Goal: Find specific page/section: Find specific page/section

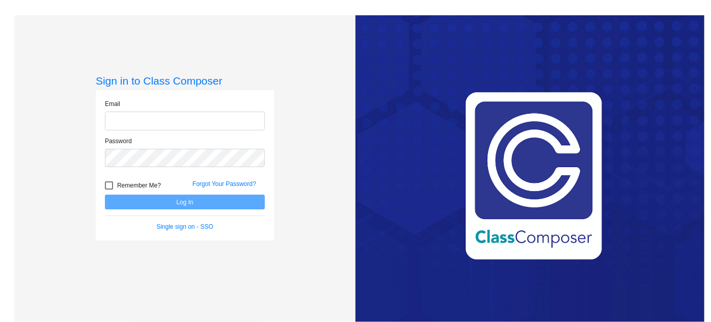
type input "[DOMAIN_NAME][EMAIL_ADDRESS][DOMAIN_NAME]"
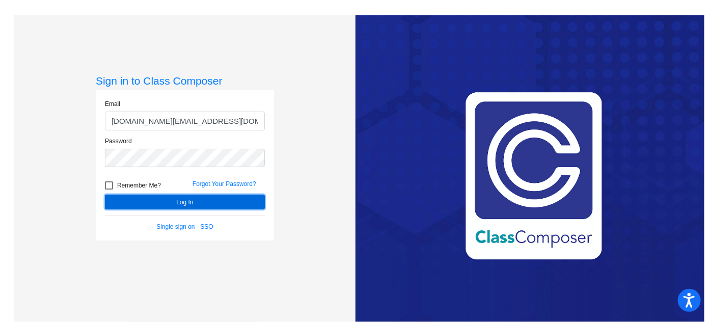
click at [183, 198] on button "Log In" at bounding box center [185, 202] width 160 height 15
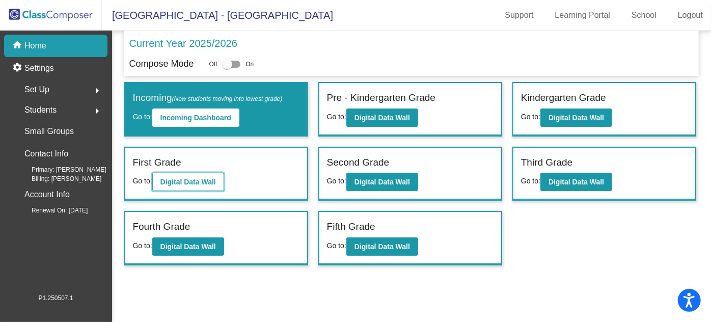
click at [176, 179] on b "Digital Data Wall" at bounding box center [189, 182] width 56 height 8
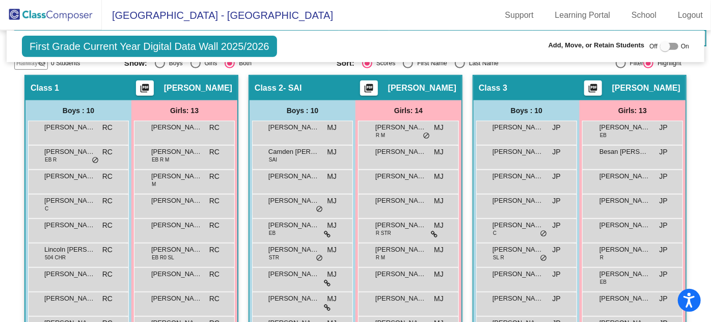
scroll to position [185, 0]
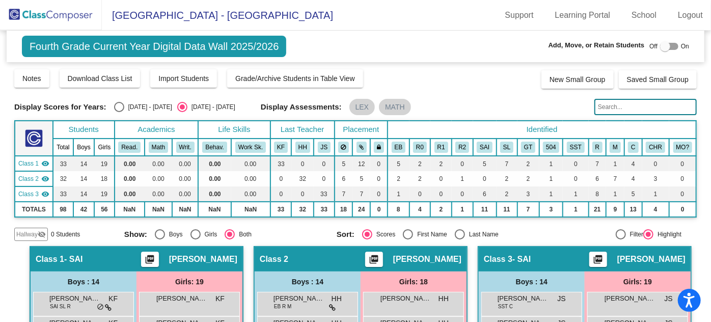
click at [43, 14] on img at bounding box center [51, 15] width 102 height 30
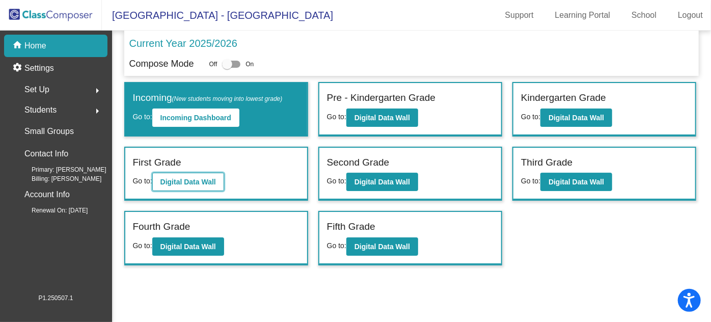
click at [198, 175] on button "Digital Data Wall" at bounding box center [188, 182] width 72 height 18
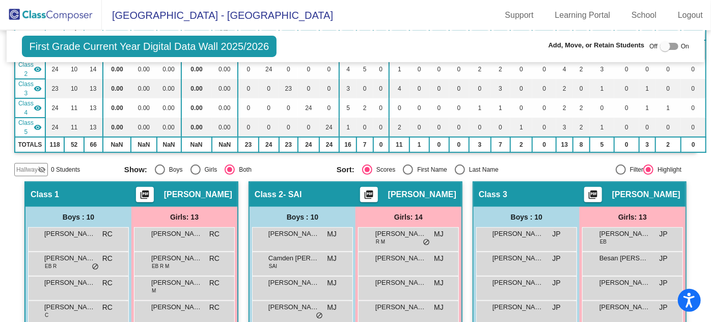
scroll to position [139, 0]
